Goal: Navigation & Orientation: Find specific page/section

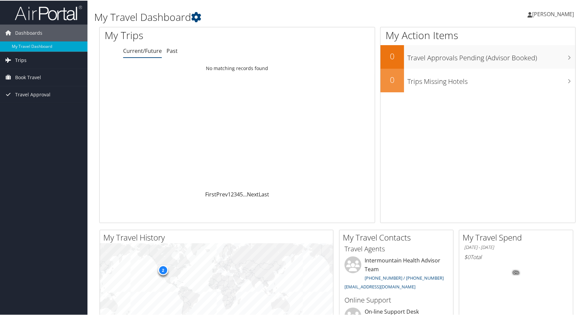
click at [22, 59] on span "Trips" at bounding box center [20, 59] width 11 height 17
click at [27, 107] on span "Book Travel" at bounding box center [28, 107] width 26 height 17
click at [28, 151] on span "Travel Approval" at bounding box center [32, 154] width 35 height 17
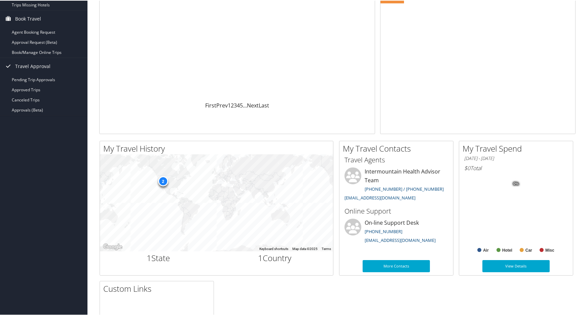
scroll to position [101, 0]
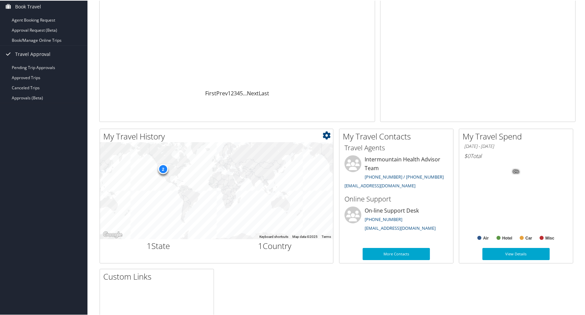
click at [161, 167] on div "2" at bounding box center [163, 168] width 10 height 10
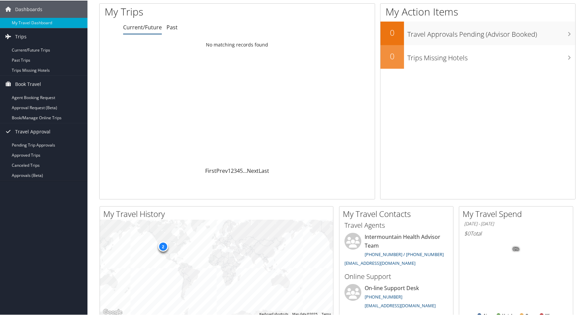
scroll to position [0, 0]
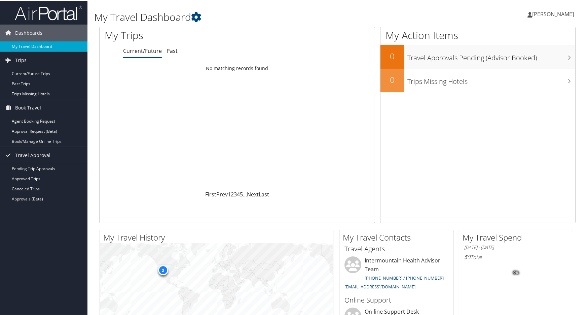
click at [542, 14] on span "[PERSON_NAME]" at bounding box center [553, 13] width 42 height 7
click at [376, 15] on h1 "My Travel Dashboard" at bounding box center [256, 16] width 324 height 14
click at [34, 33] on span "Dashboards" at bounding box center [28, 32] width 27 height 17
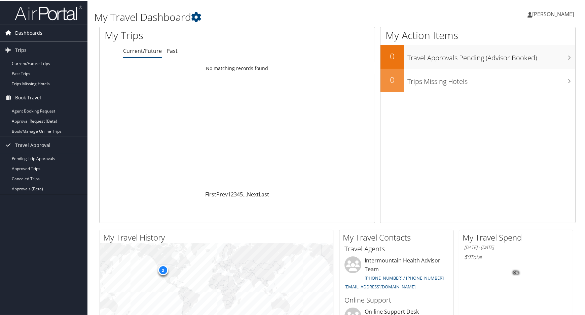
click at [34, 33] on span "Dashboards" at bounding box center [28, 32] width 27 height 17
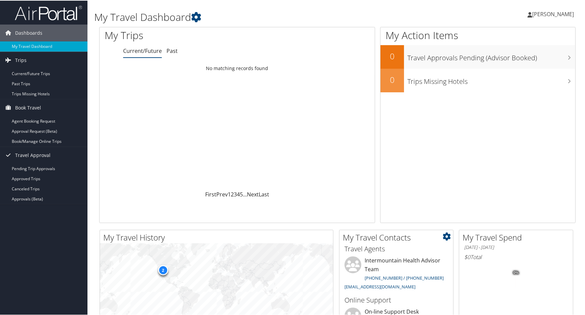
scroll to position [34, 0]
